Goal: Task Accomplishment & Management: Complete application form

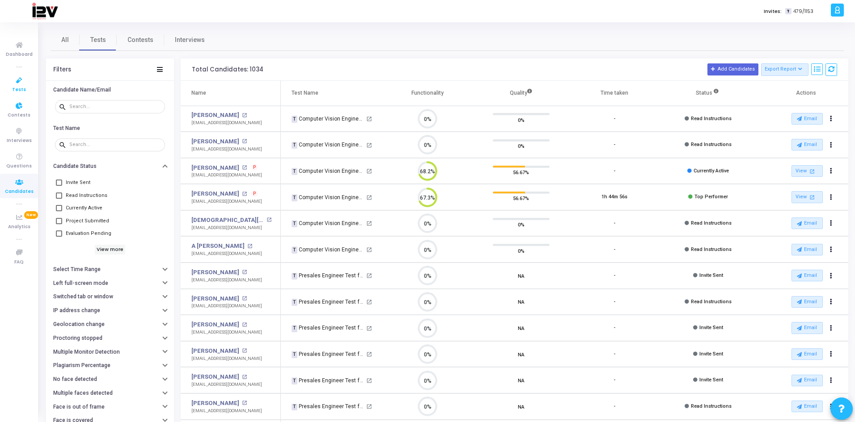
click at [21, 85] on icon at bounding box center [19, 80] width 19 height 11
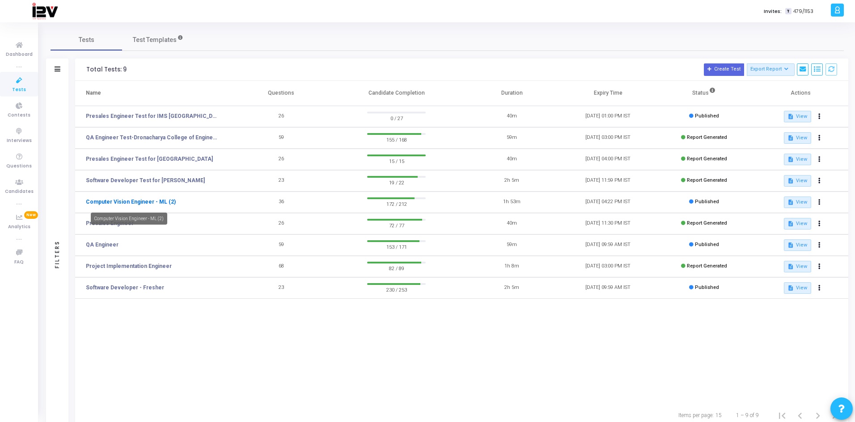
click at [153, 203] on link "Computer Vision Engineer - ML (2)" at bounding box center [131, 202] width 90 height 8
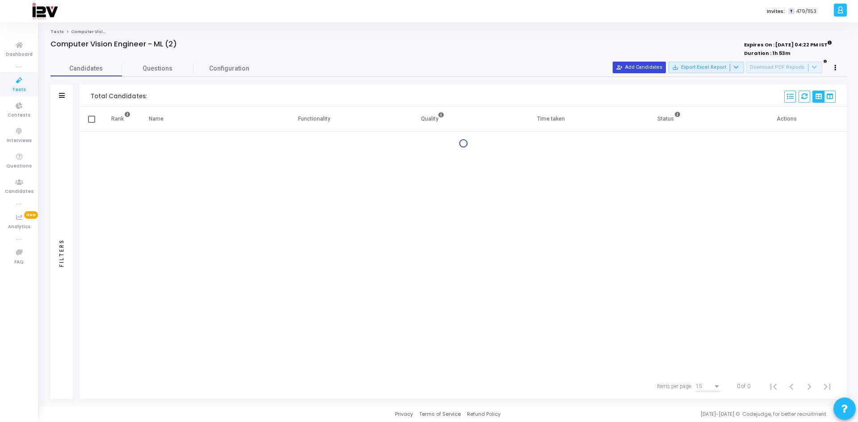
click at [656, 66] on button "person_add_alt Add Candidates" at bounding box center [639, 68] width 53 height 12
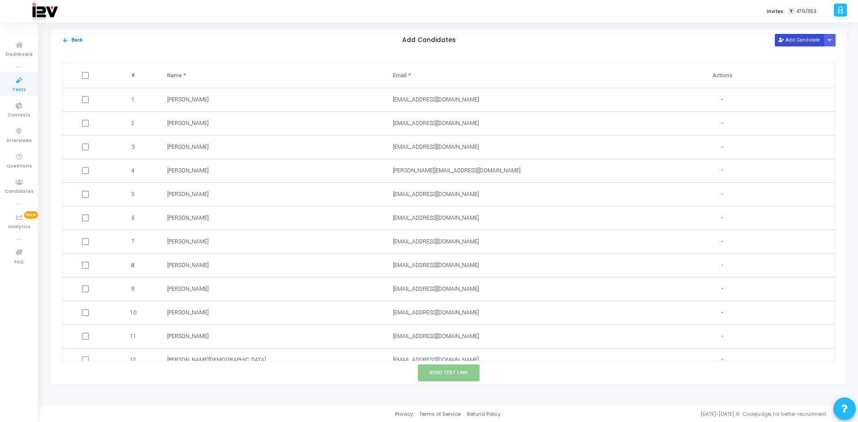
click at [783, 42] on icon at bounding box center [781, 40] width 5 height 5
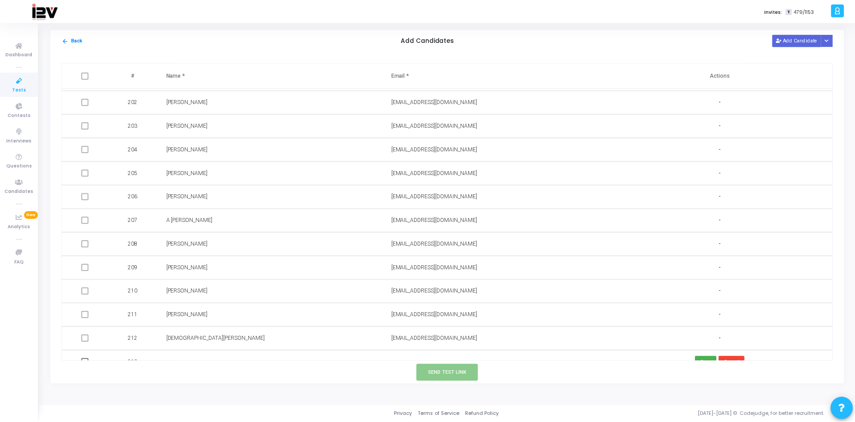
scroll to position [4772, 0]
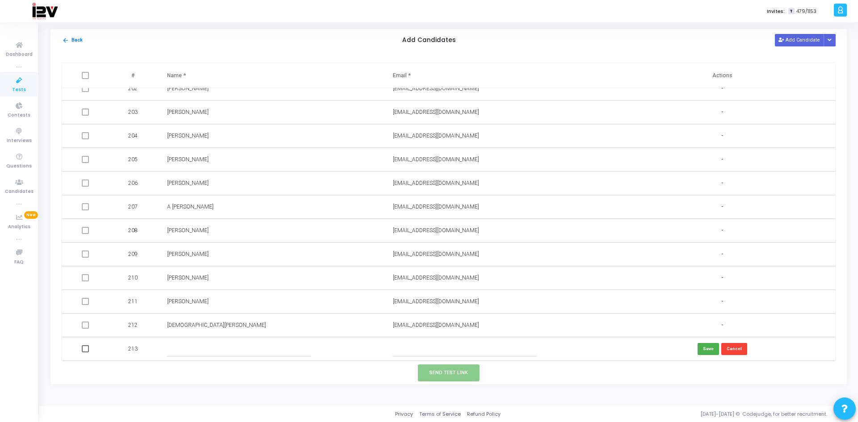
click at [439, 347] on input "text" at bounding box center [465, 349] width 144 height 15
paste input "[PERSON_NAME][EMAIL_ADDRESS][PERSON_NAME][DOMAIN_NAME]"
type input "[PERSON_NAME][EMAIL_ADDRESS][PERSON_NAME][DOMAIN_NAME]"
click at [273, 351] on input "text" at bounding box center [239, 349] width 144 height 15
click at [236, 354] on input "text" at bounding box center [239, 349] width 144 height 15
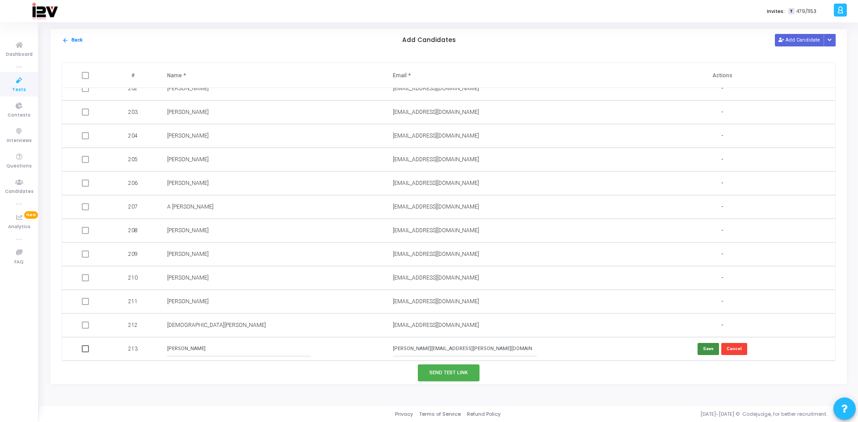
type input "[PERSON_NAME]"
click at [709, 348] on button "Save" at bounding box center [708, 349] width 21 height 12
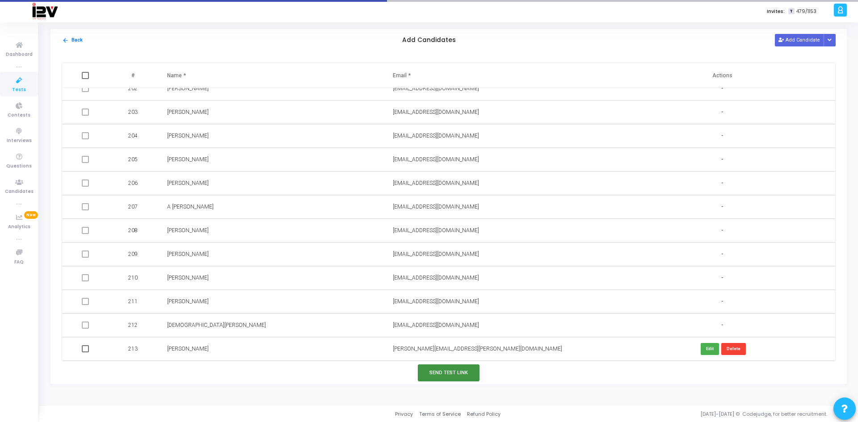
click at [458, 372] on button "Send Test Link" at bounding box center [449, 373] width 62 height 17
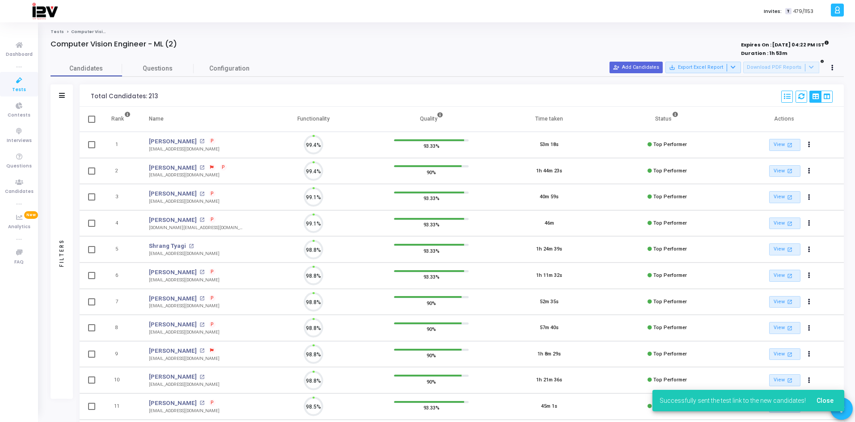
scroll to position [19, 23]
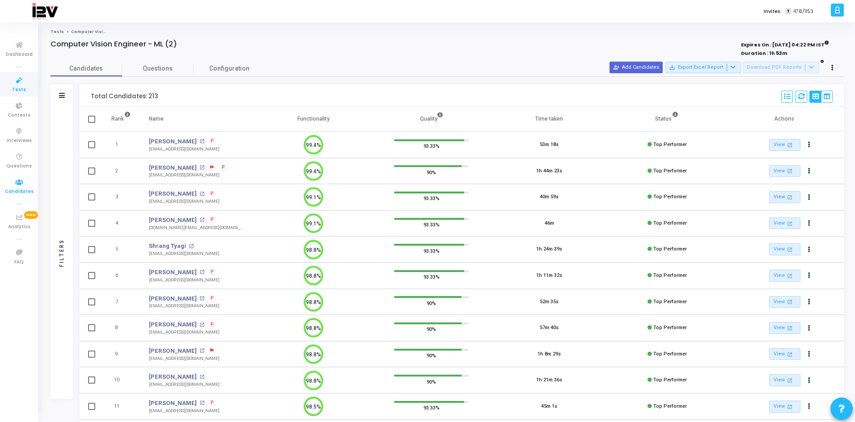
click at [17, 190] on span "Candidates" at bounding box center [19, 192] width 29 height 8
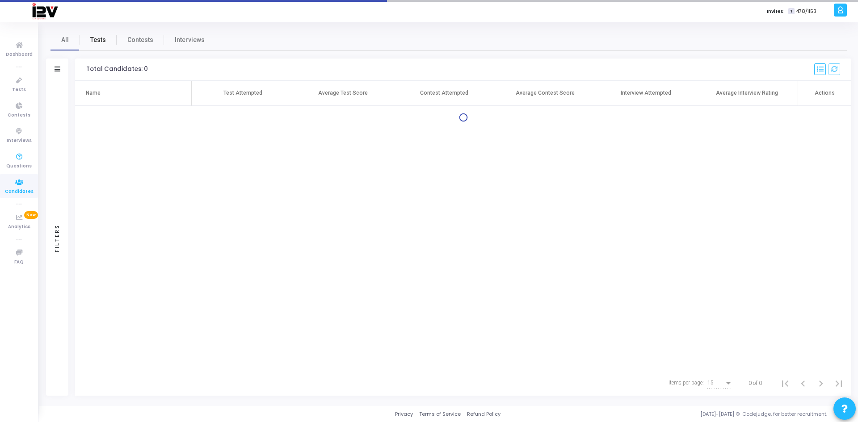
click at [97, 46] on link "Tests" at bounding box center [98, 39] width 37 height 21
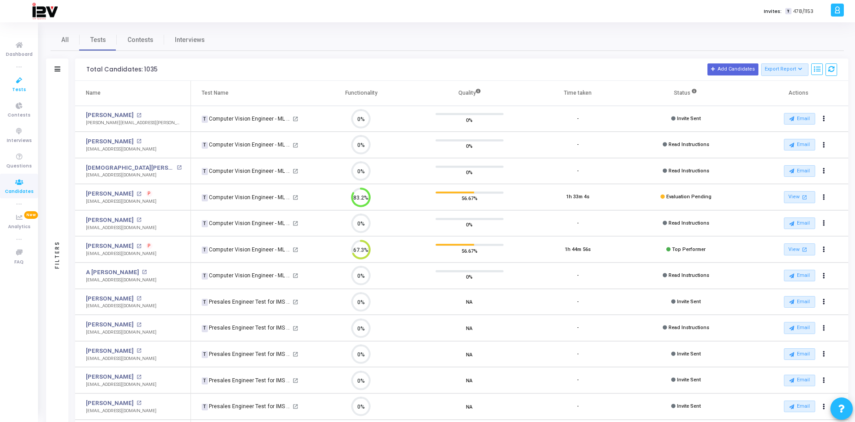
click at [23, 79] on icon at bounding box center [19, 80] width 19 height 11
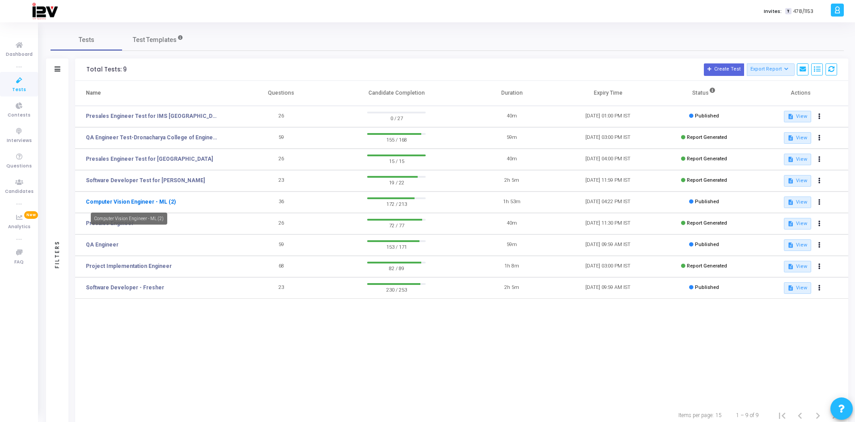
click at [136, 203] on link "Computer Vision Engineer - ML (2)" at bounding box center [131, 202] width 90 height 8
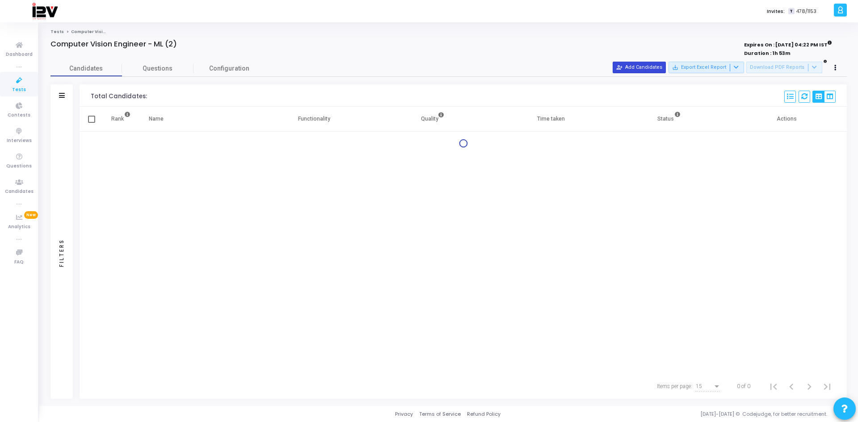
click at [657, 66] on button "person_add_alt Add Candidates" at bounding box center [639, 68] width 53 height 12
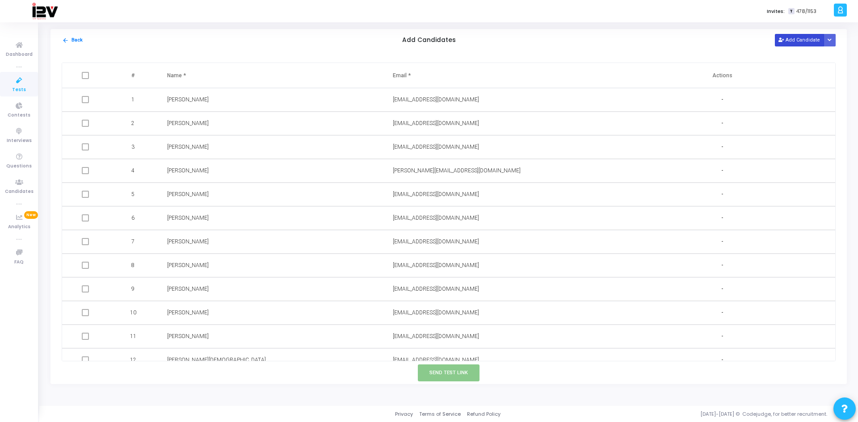
click at [804, 42] on button "Add Candidate" at bounding box center [799, 40] width 49 height 12
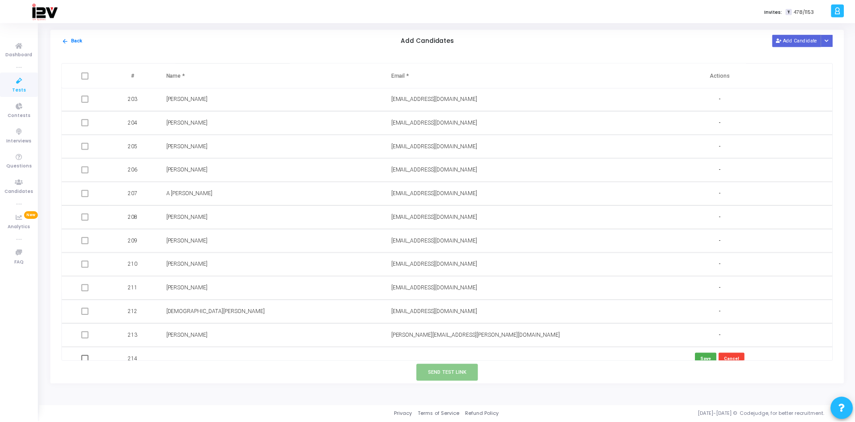
scroll to position [4796, 0]
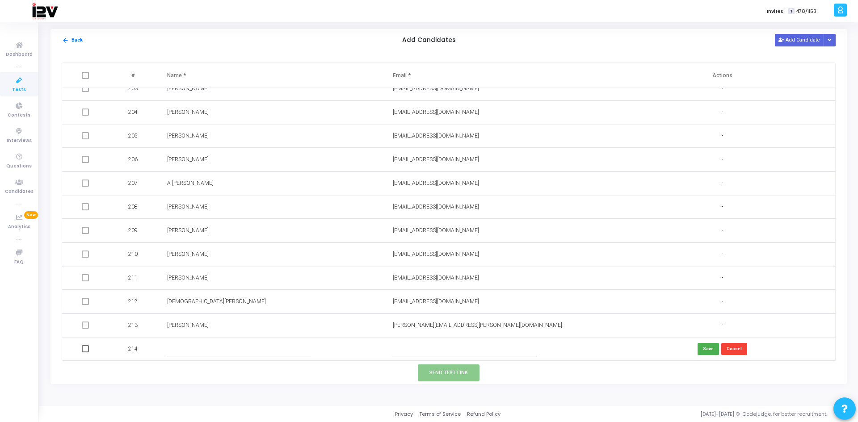
click at [434, 348] on input "text" at bounding box center [465, 349] width 144 height 15
paste input "[EMAIL_ADDRESS][DOMAIN_NAME]"
type input "[EMAIL_ADDRESS][DOMAIN_NAME]"
click at [240, 351] on input "text" at bounding box center [239, 349] width 144 height 15
type input "[PERSON_NAME] [GEOGRAPHIC_DATA]"
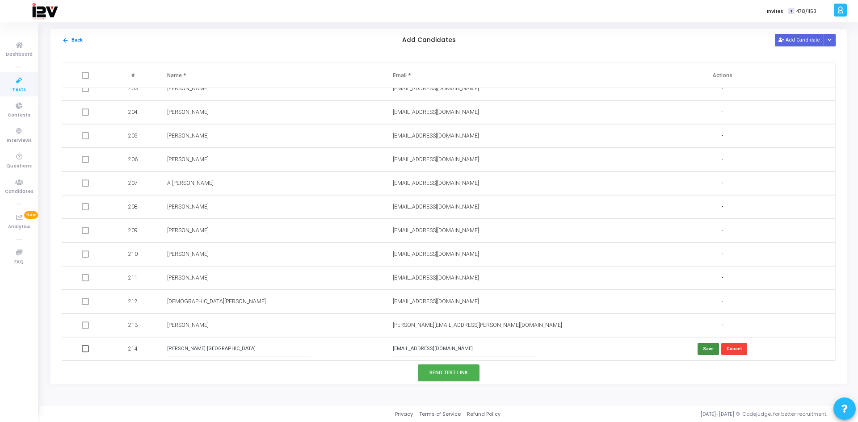
click at [708, 345] on button "Save" at bounding box center [708, 349] width 21 height 12
click at [453, 373] on button "Send Test Link" at bounding box center [449, 373] width 62 height 17
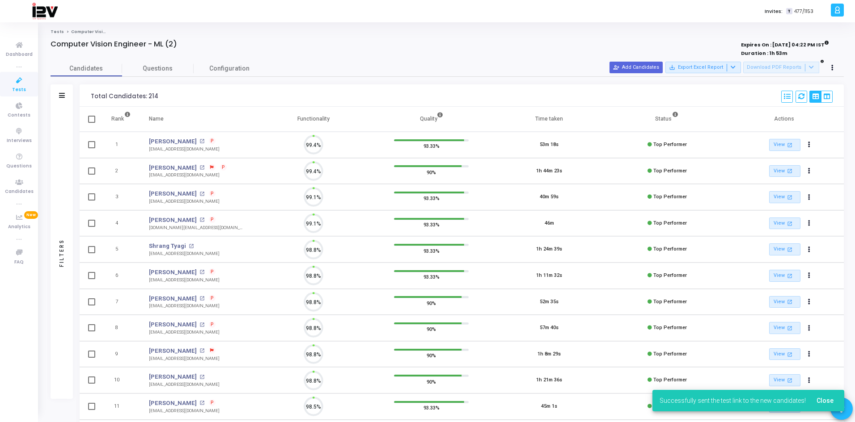
scroll to position [19, 23]
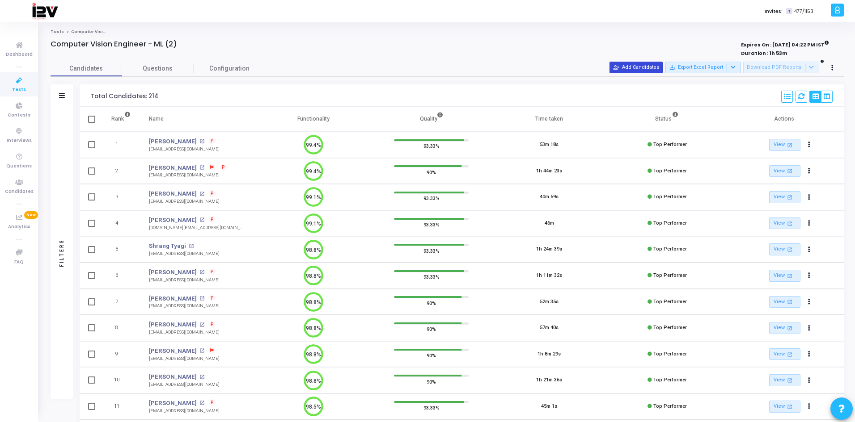
click at [639, 71] on button "person_add_alt Add Candidates" at bounding box center [635, 68] width 53 height 12
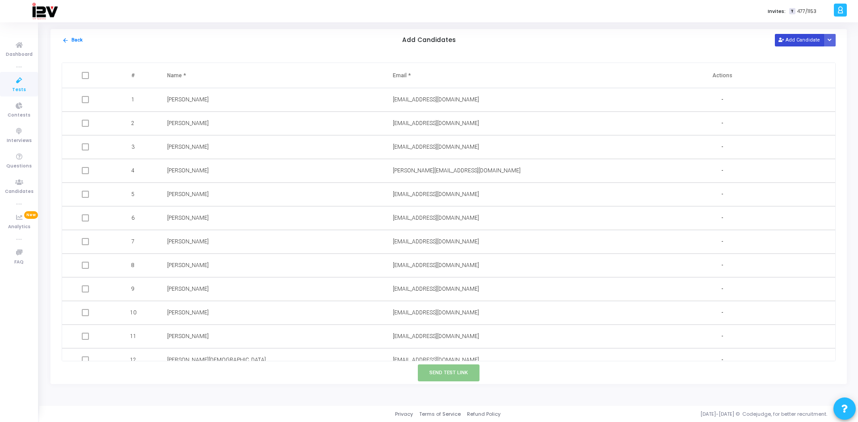
click at [788, 38] on button "Add Candidate" at bounding box center [799, 40] width 49 height 12
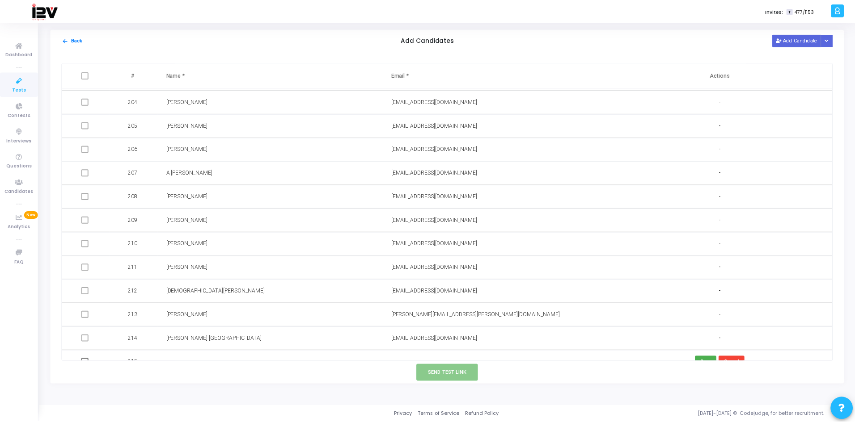
scroll to position [4820, 0]
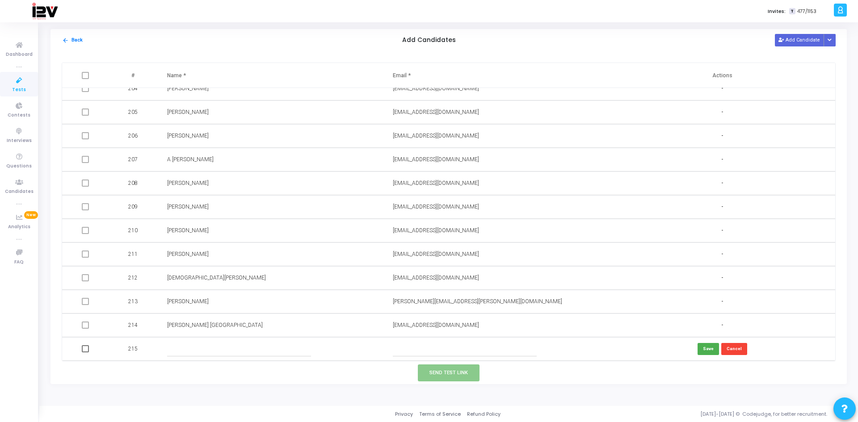
click at [446, 350] on input "text" at bounding box center [465, 349] width 144 height 15
paste input "[EMAIL_ADDRESS][DOMAIN_NAME]"
type input "[EMAIL_ADDRESS][DOMAIN_NAME]"
click at [221, 347] on input "text" at bounding box center [239, 349] width 144 height 15
type input "[PERSON_NAME]"
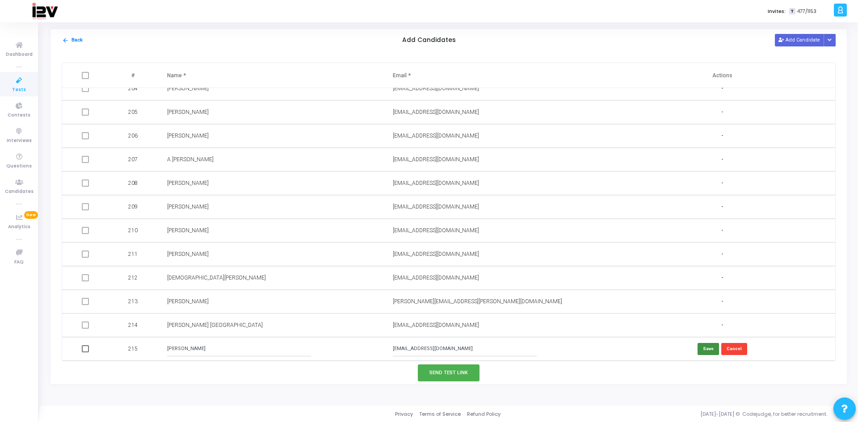
click at [705, 350] on button "Save" at bounding box center [708, 349] width 21 height 12
click at [450, 373] on button "Send Test Link" at bounding box center [449, 373] width 62 height 17
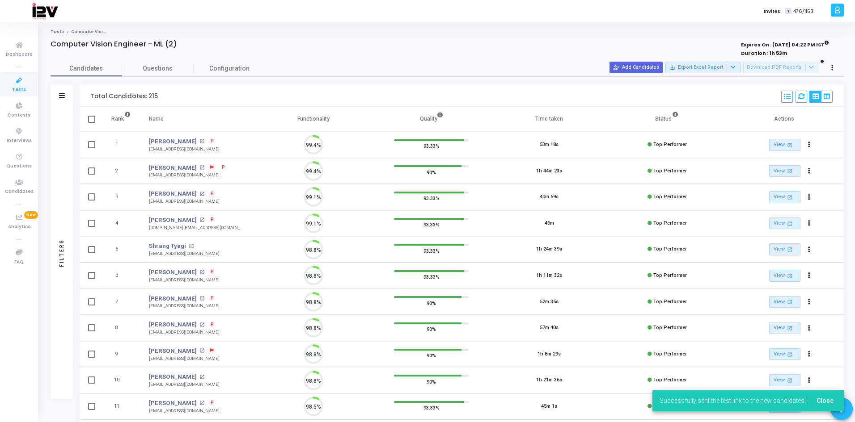
scroll to position [19, 23]
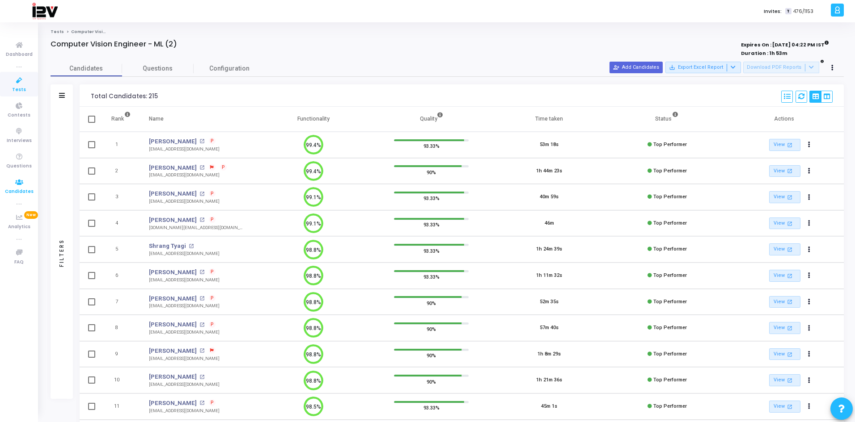
drag, startPoint x: 23, startPoint y: 185, endPoint x: 35, endPoint y: 179, distance: 13.6
click at [23, 185] on icon at bounding box center [19, 182] width 19 height 11
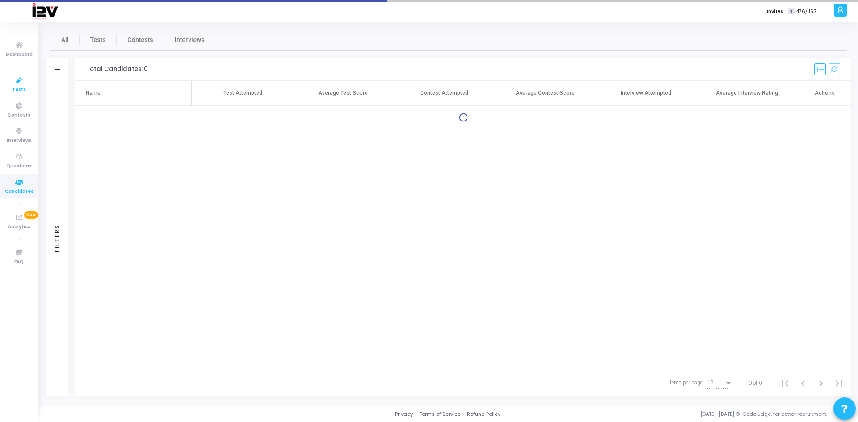
click at [19, 88] on span "Tests" at bounding box center [19, 90] width 14 height 8
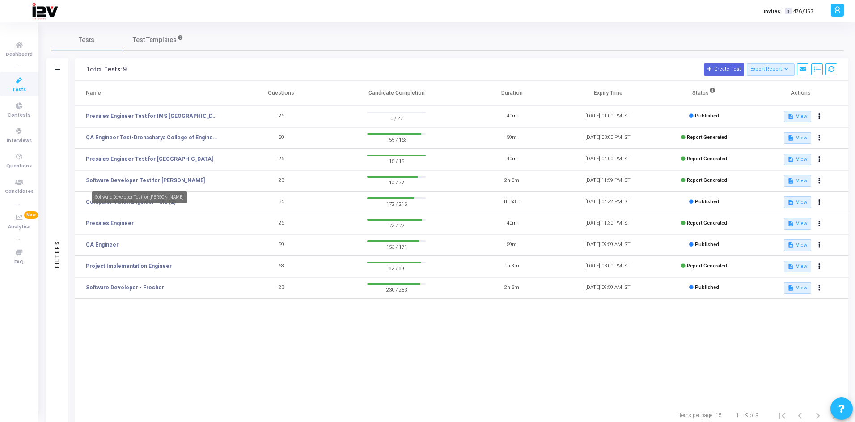
click at [176, 199] on div "Software Developer Test for [PERSON_NAME]" at bounding box center [140, 197] width 96 height 12
drag, startPoint x: 219, startPoint y: 208, endPoint x: 172, endPoint y: 201, distance: 47.5
click at [219, 208] on td "Computer Vision Engineer - ML (2)" at bounding box center [154, 202] width 158 height 21
click at [152, 201] on link "Computer Vision Engineer - ML (2)" at bounding box center [131, 202] width 90 height 8
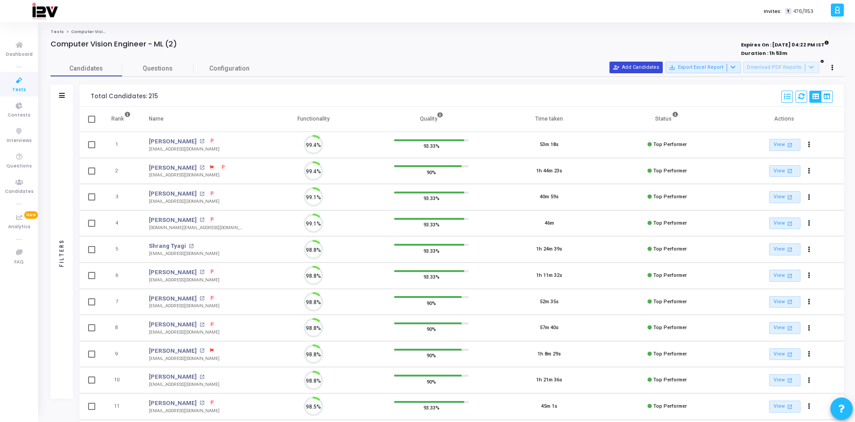
scroll to position [19, 23]
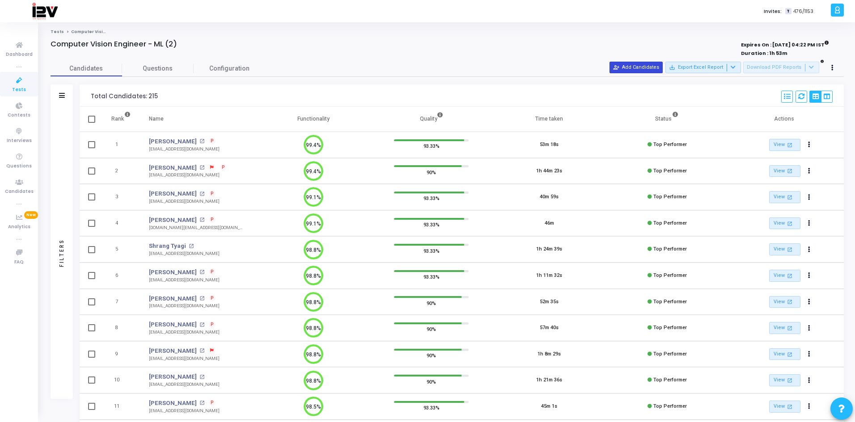
click at [653, 71] on button "person_add_alt Add Candidates" at bounding box center [635, 68] width 53 height 12
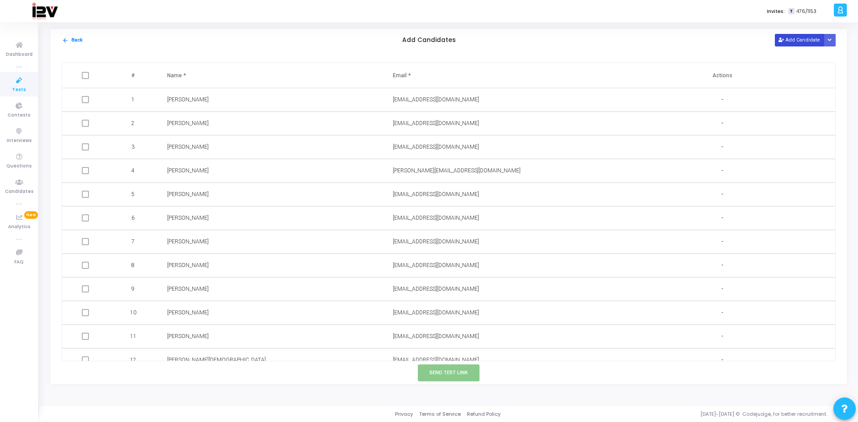
click at [804, 35] on button "Add Candidate" at bounding box center [799, 40] width 49 height 12
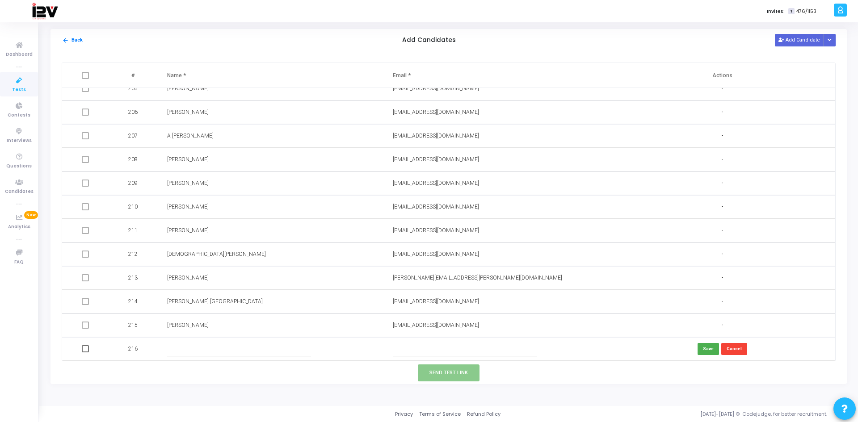
click at [428, 350] on input "text" at bounding box center [465, 349] width 144 height 15
paste input "[DATE]"
type input "[DATE]"
drag, startPoint x: 435, startPoint y: 349, endPoint x: 298, endPoint y: 356, distance: 136.9
click at [298, 356] on tr "216 [DATE] Save Cancel" at bounding box center [448, 349] width 773 height 24
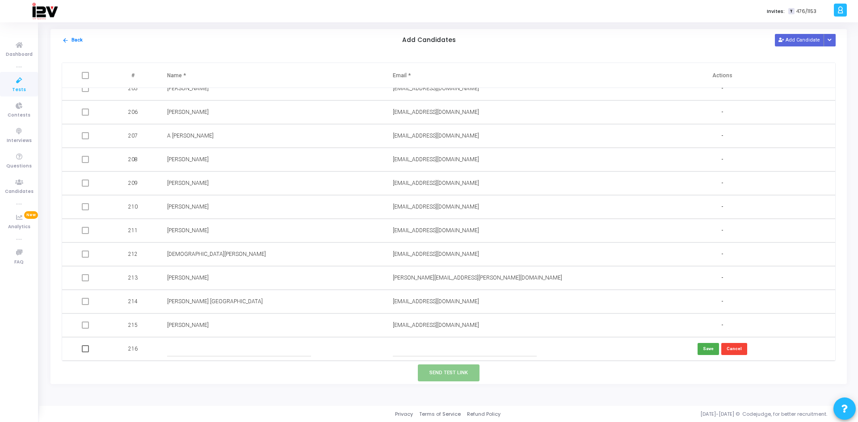
paste input "[EMAIL_ADDRESS][DOMAIN_NAME]"
type input "[EMAIL_ADDRESS][DOMAIN_NAME]"
click at [221, 354] on input "text" at bounding box center [239, 349] width 144 height 15
type input "[PERSON_NAME]"
click at [704, 347] on button "Save" at bounding box center [708, 349] width 21 height 12
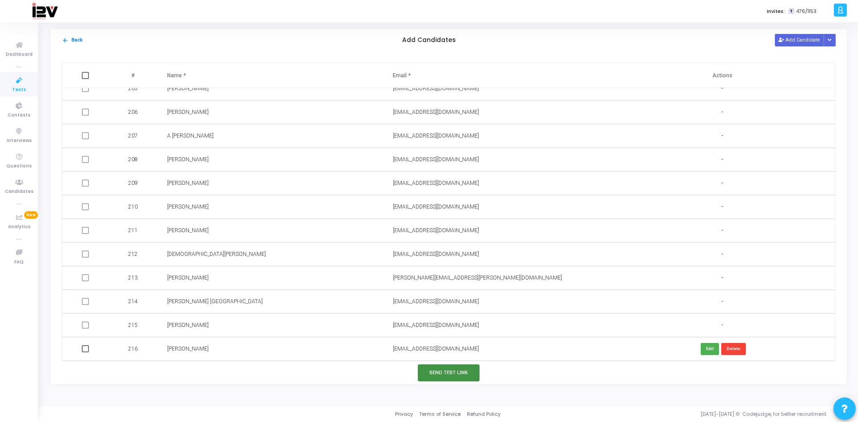
click at [460, 371] on button "Send Test Link" at bounding box center [449, 373] width 62 height 17
click at [802, 41] on button "Add Candidate" at bounding box center [799, 40] width 49 height 12
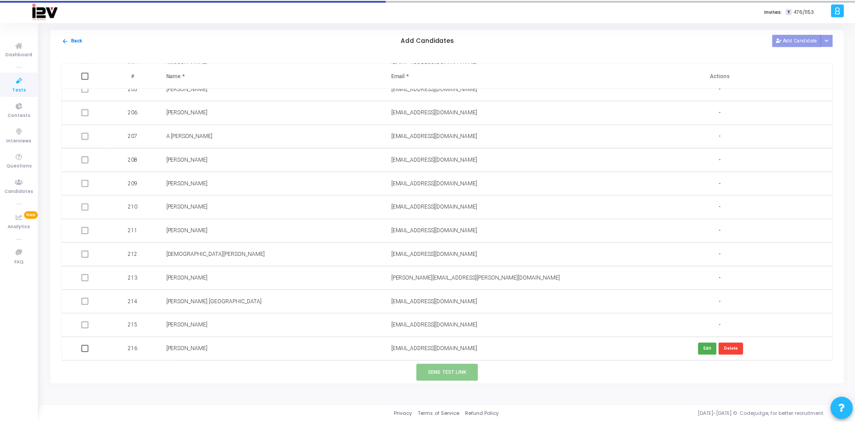
scroll to position [4867, 0]
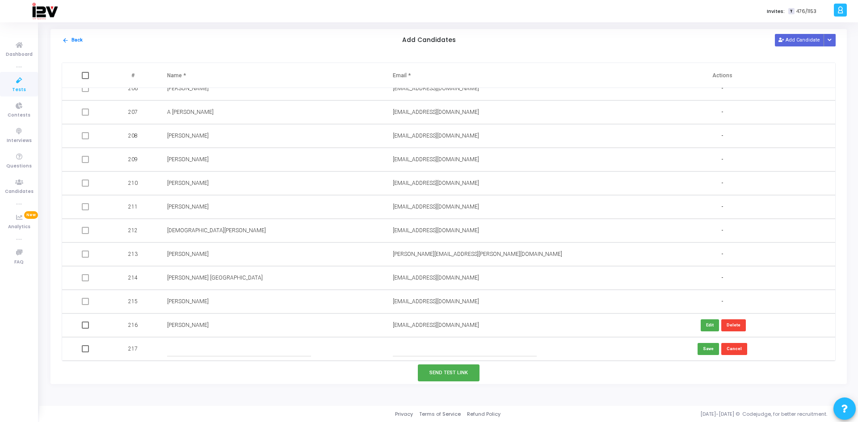
click at [486, 352] on input "text" at bounding box center [465, 349] width 144 height 15
paste input "[EMAIL_ADDRESS][DOMAIN_NAME]"
type input "[EMAIL_ADDRESS][DOMAIN_NAME]"
click at [233, 352] on input "text" at bounding box center [239, 349] width 144 height 15
type input "[PERSON_NAME]"
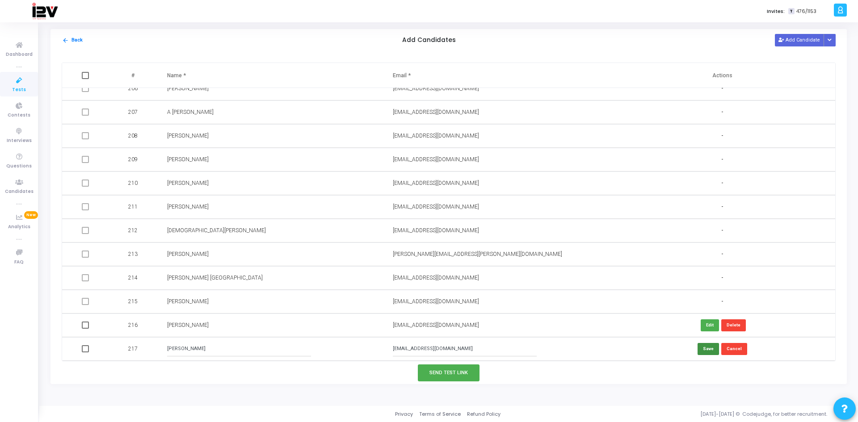
click at [708, 347] on button "Save" at bounding box center [708, 349] width 21 height 12
click at [460, 372] on button "Send Test Link" at bounding box center [449, 373] width 62 height 17
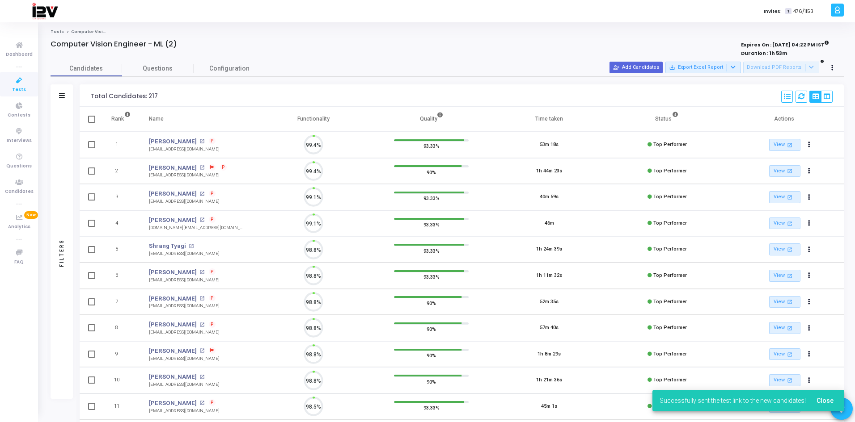
scroll to position [19, 23]
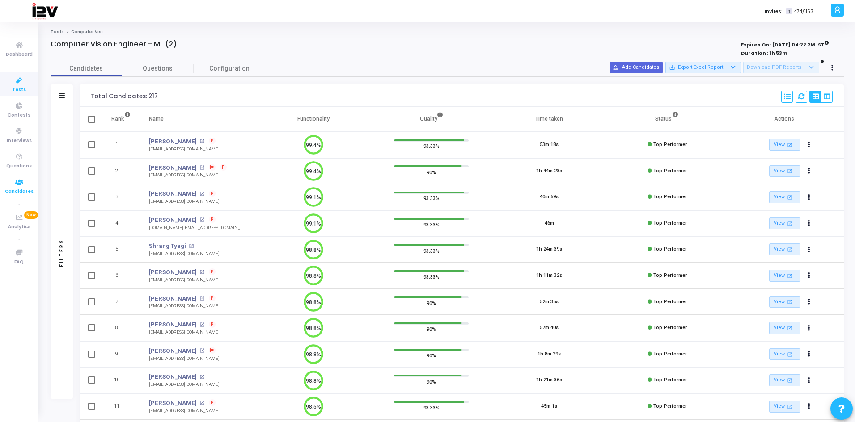
click at [9, 190] on span "Candidates" at bounding box center [19, 192] width 29 height 8
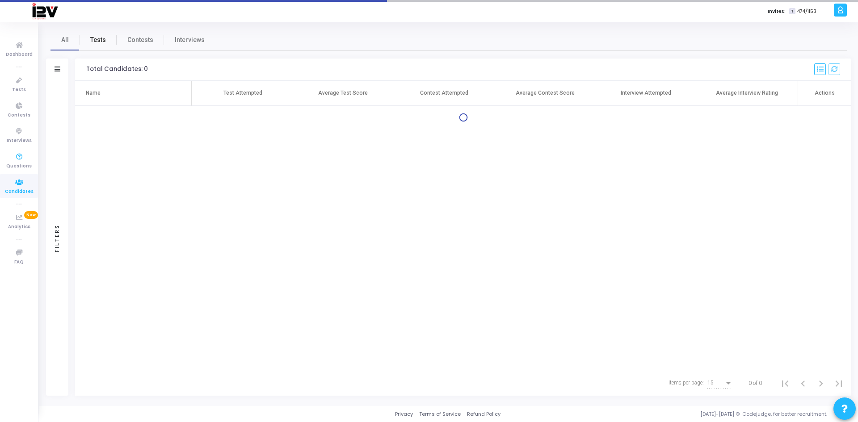
click at [99, 42] on span "Tests" at bounding box center [98, 39] width 16 height 9
